Goal: Check status: Check status

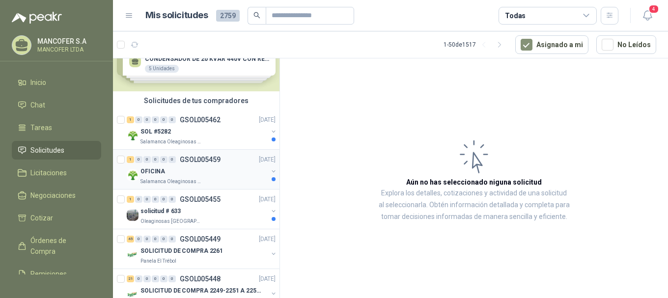
scroll to position [49, 0]
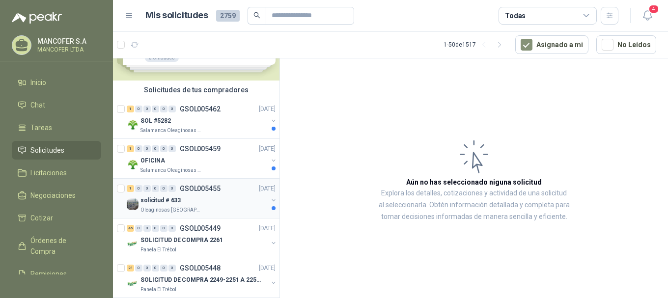
click at [155, 193] on div "1 0 0 0 0 0 GSOL005455 [DATE]" at bounding box center [202, 189] width 151 height 12
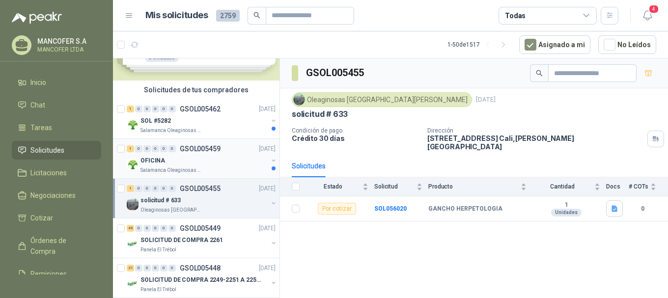
click at [165, 158] on div "OFICINA" at bounding box center [203, 161] width 127 height 12
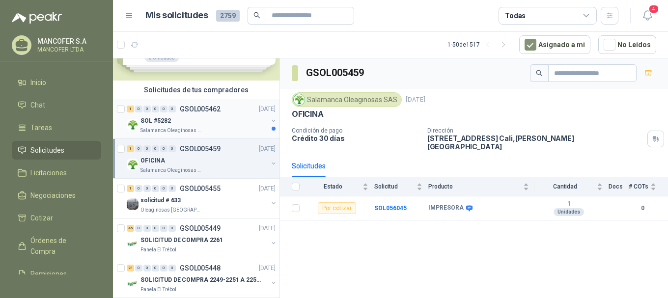
click at [184, 114] on div "1 0 0 0 0 0 GSOL005462 [DATE]" at bounding box center [202, 109] width 151 height 12
